Goal: Information Seeking & Learning: Learn about a topic

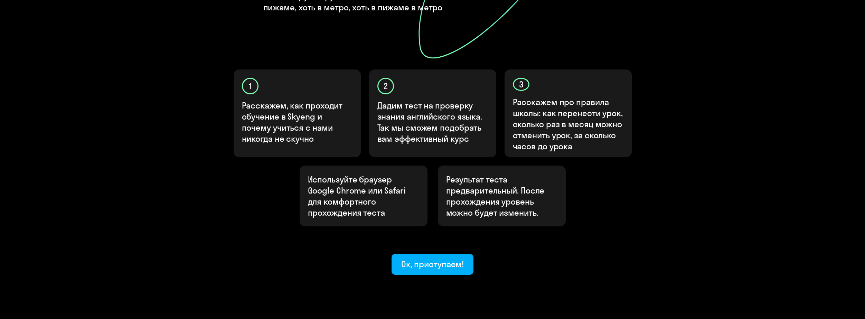
scroll to position [180, 0]
click at [442, 258] on div "Ок, приступаем!" at bounding box center [432, 263] width 63 height 11
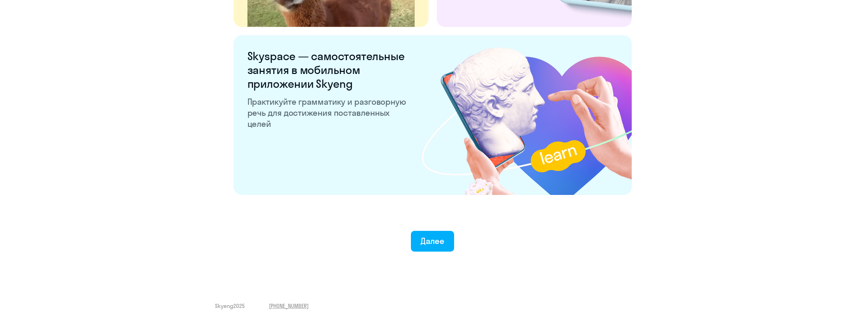
scroll to position [1283, 0]
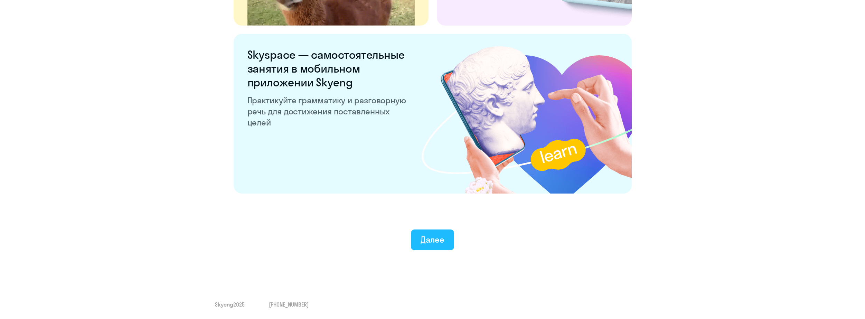
click at [443, 240] on div "Далее" at bounding box center [433, 239] width 24 height 11
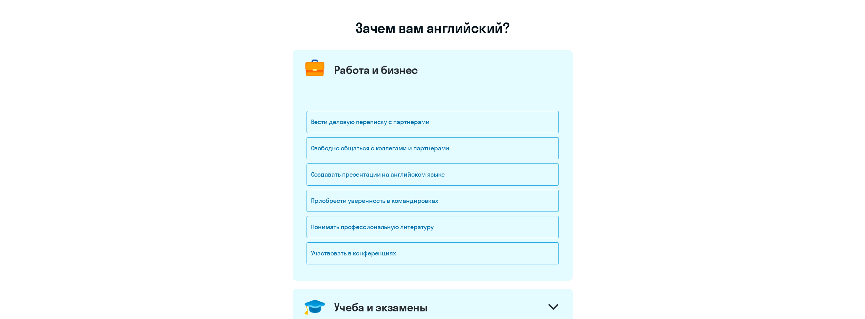
scroll to position [35, 0]
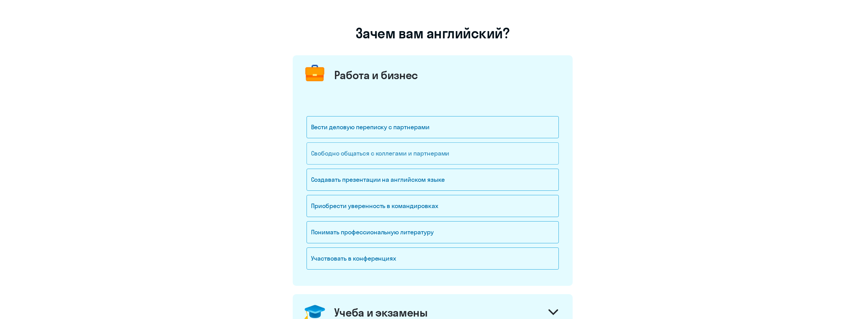
click at [402, 156] on div "Свободно общаться с коллегами и партнерами" at bounding box center [433, 153] width 252 height 22
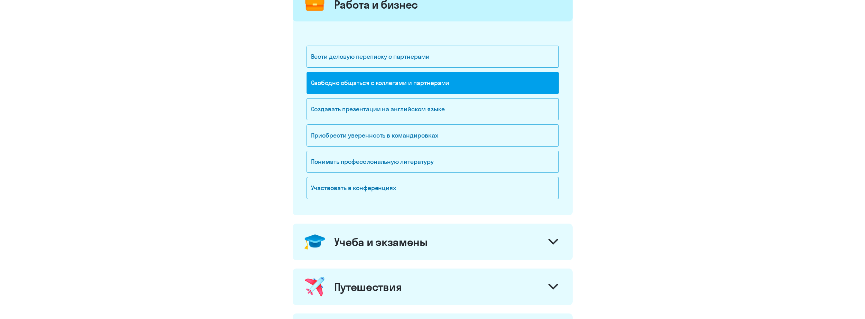
scroll to position [207, 0]
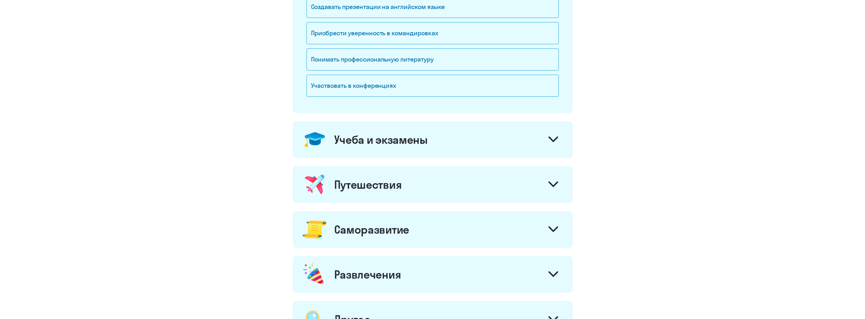
click at [457, 140] on div "Учеба и экзамены" at bounding box center [433, 139] width 280 height 37
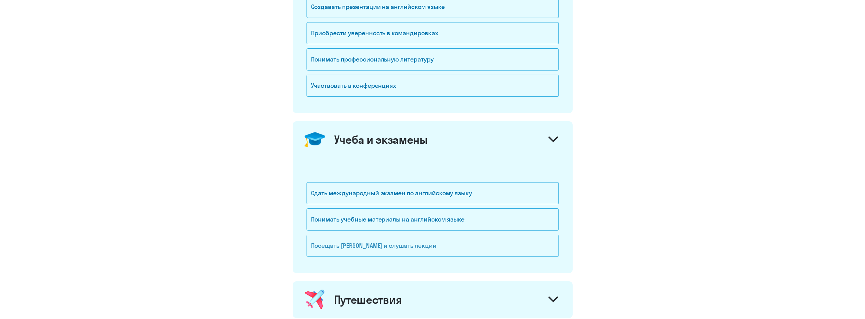
click at [391, 248] on div "Посещать [PERSON_NAME] и слушать лекции" at bounding box center [433, 246] width 252 height 22
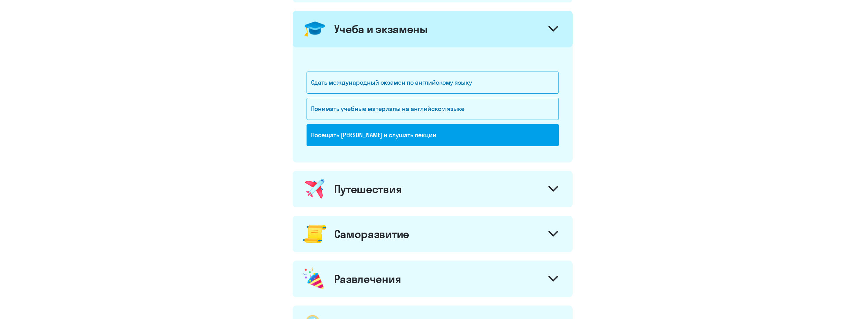
scroll to position [380, 0]
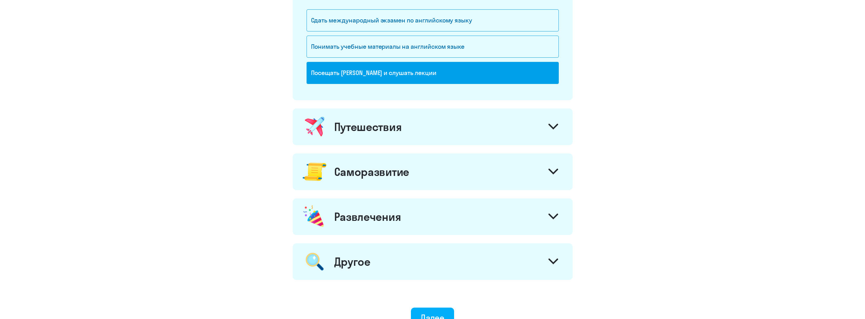
click at [430, 123] on div "Путешествия" at bounding box center [433, 127] width 280 height 37
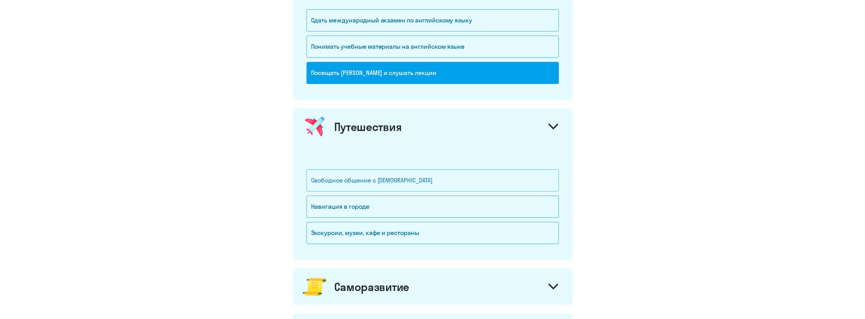
click at [389, 179] on div "Свободное общение с [DEMOGRAPHIC_DATA]" at bounding box center [433, 180] width 252 height 22
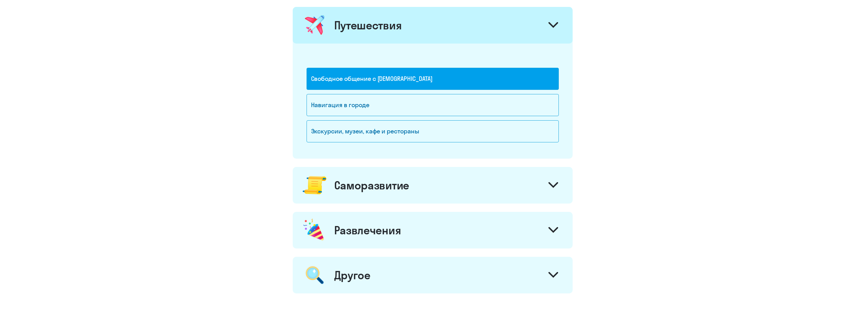
scroll to position [484, 0]
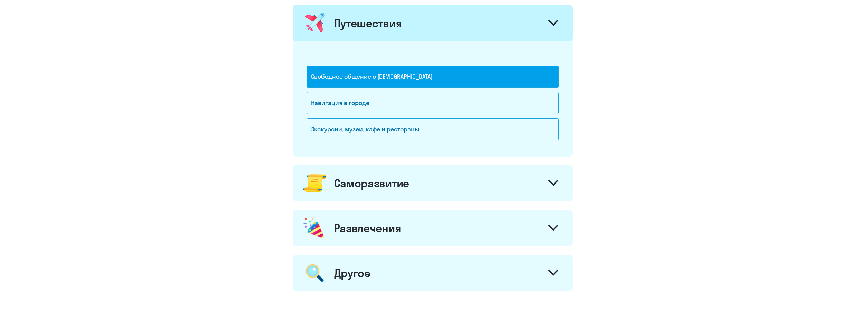
click at [459, 180] on div "Саморазвитие" at bounding box center [433, 183] width 280 height 37
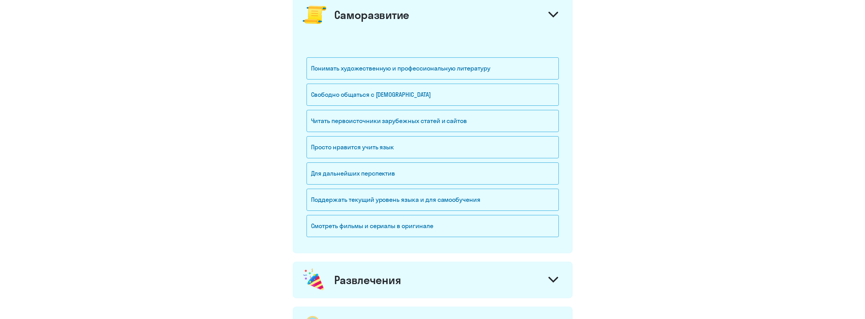
scroll to position [657, 0]
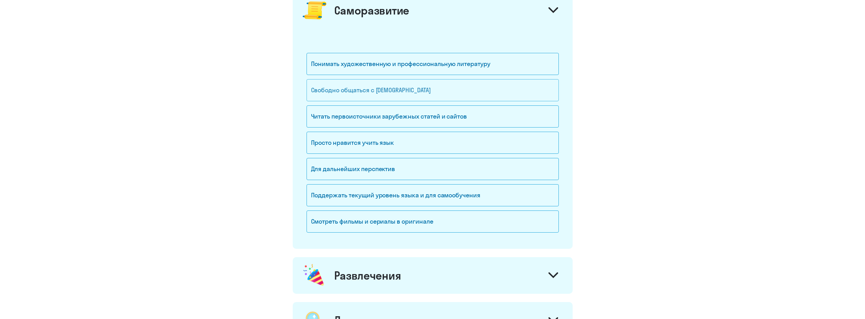
click at [388, 92] on div "Свободно общаться с [DEMOGRAPHIC_DATA]" at bounding box center [433, 90] width 252 height 22
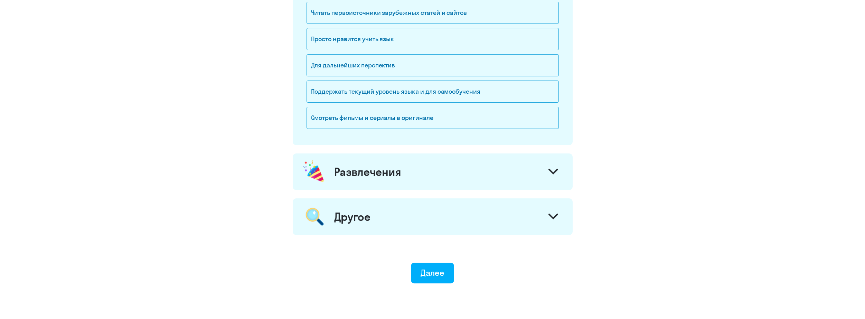
click at [467, 176] on div "Развлечения" at bounding box center [433, 172] width 280 height 37
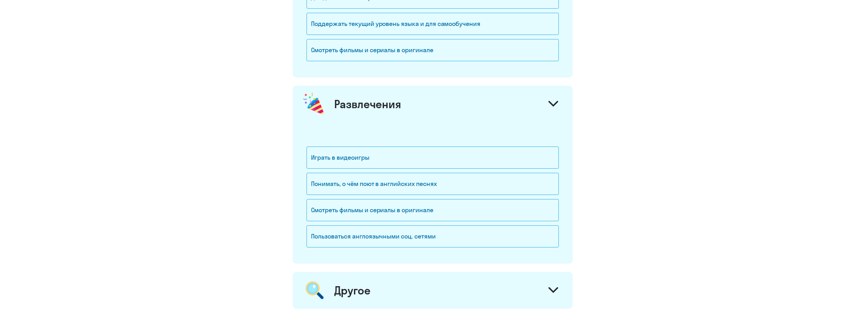
scroll to position [830, 0]
click at [379, 152] on div "Играть в видеоигры" at bounding box center [433, 156] width 252 height 22
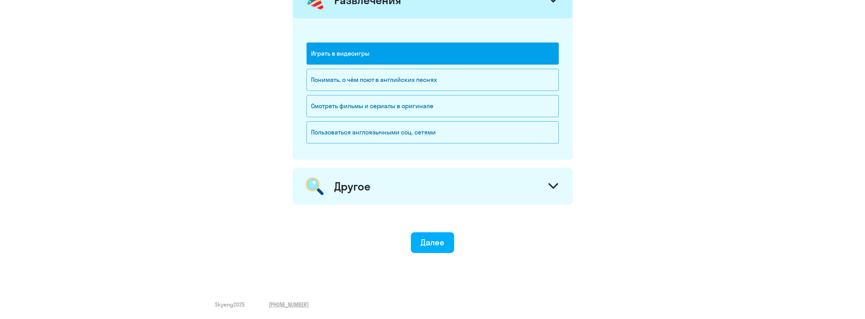
click at [419, 194] on div "Другое" at bounding box center [433, 186] width 280 height 37
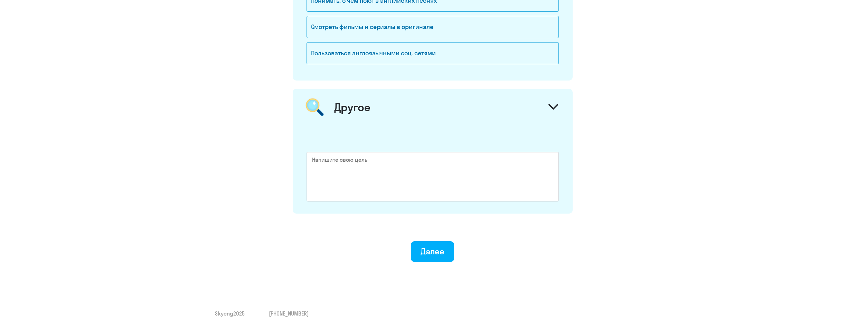
scroll to position [1021, 0]
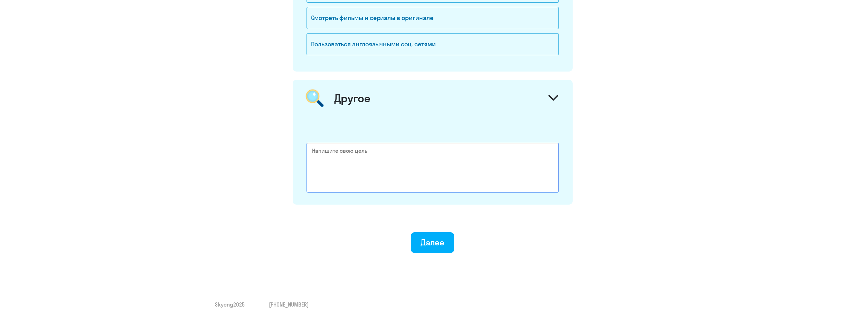
click at [382, 153] on textarea at bounding box center [433, 168] width 252 height 50
type textarea "Y"
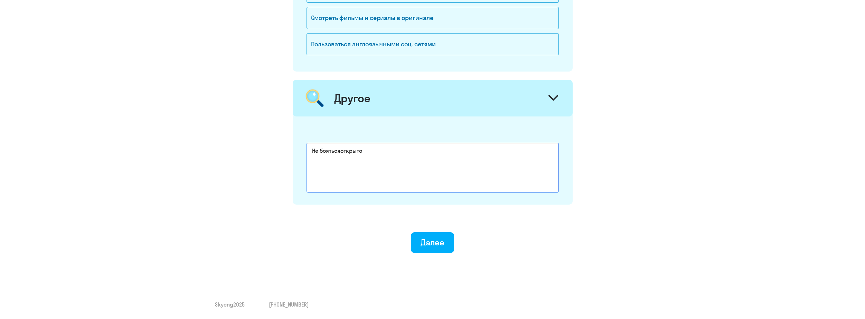
click at [342, 149] on textarea "Не боятьсяоткрыто" at bounding box center [433, 168] width 252 height 50
click at [377, 151] on textarea "Не бояться открыто" at bounding box center [433, 168] width 252 height 50
click at [395, 149] on textarea "Не бояться открыто общаться сносителями языка" at bounding box center [433, 168] width 252 height 50
click at [454, 151] on textarea "Не бояться открыто общаться с носителями языка" at bounding box center [433, 168] width 252 height 50
click at [452, 148] on textarea "Не бояться открыто общаться с носителями языка, слегкостью понимать" at bounding box center [433, 168] width 252 height 50
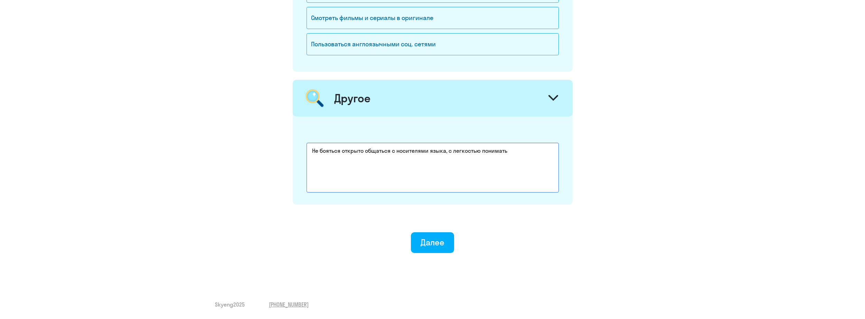
click at [514, 147] on textarea "Не бояться открыто общаться с носителями языка, с легкостью понимать" at bounding box center [433, 168] width 252 height 50
click at [526, 149] on textarea "Не бояться открыто общаться с носителями языка, с легкостью понимать любыефразы" at bounding box center [433, 168] width 252 height 50
click at [548, 150] on textarea "Не бояться открыто общаться с носителями языка, с легкостью понимать любые фразы" at bounding box center [433, 168] width 252 height 50
type textarea "Не бояться открыто общаться с носителями языка, с легкостью понимать любые фразы"
click at [428, 238] on div "Далее" at bounding box center [433, 242] width 24 height 11
